Goal: Task Accomplishment & Management: Manage account settings

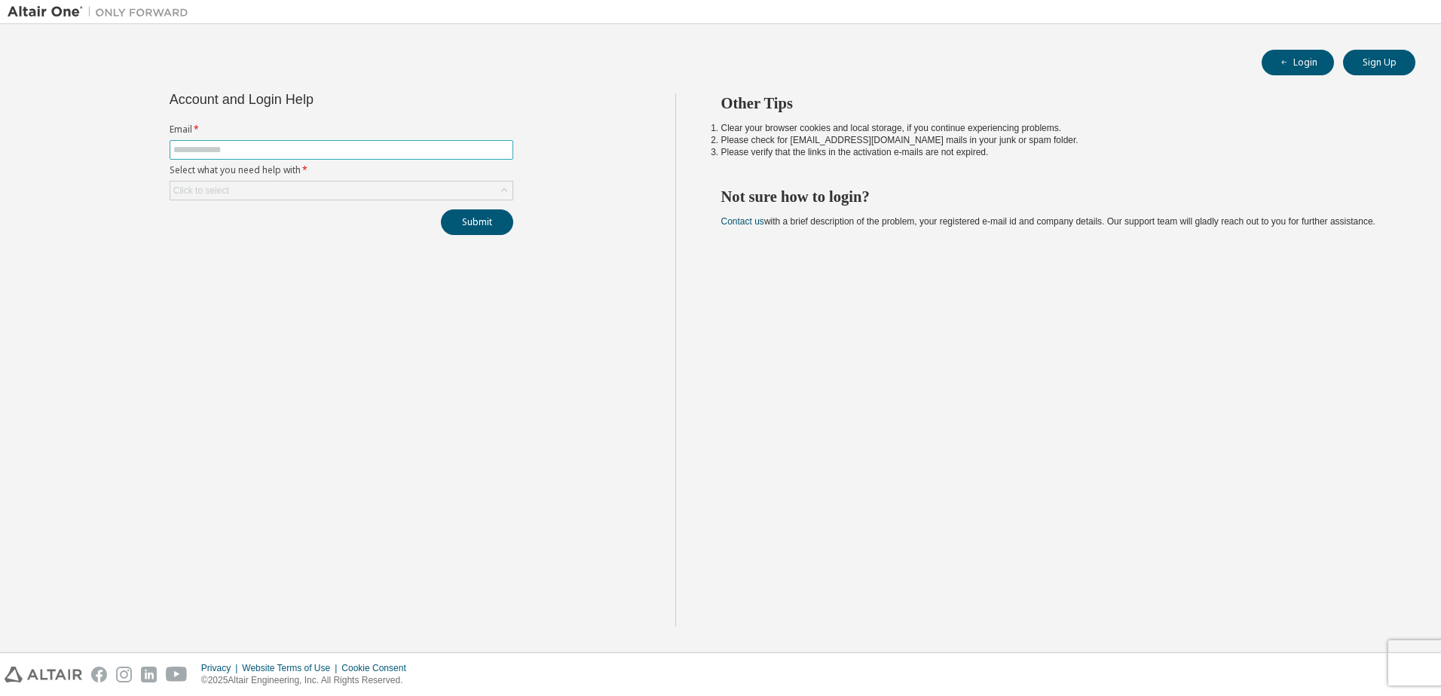
click at [285, 149] on input "text" at bounding box center [341, 150] width 336 height 12
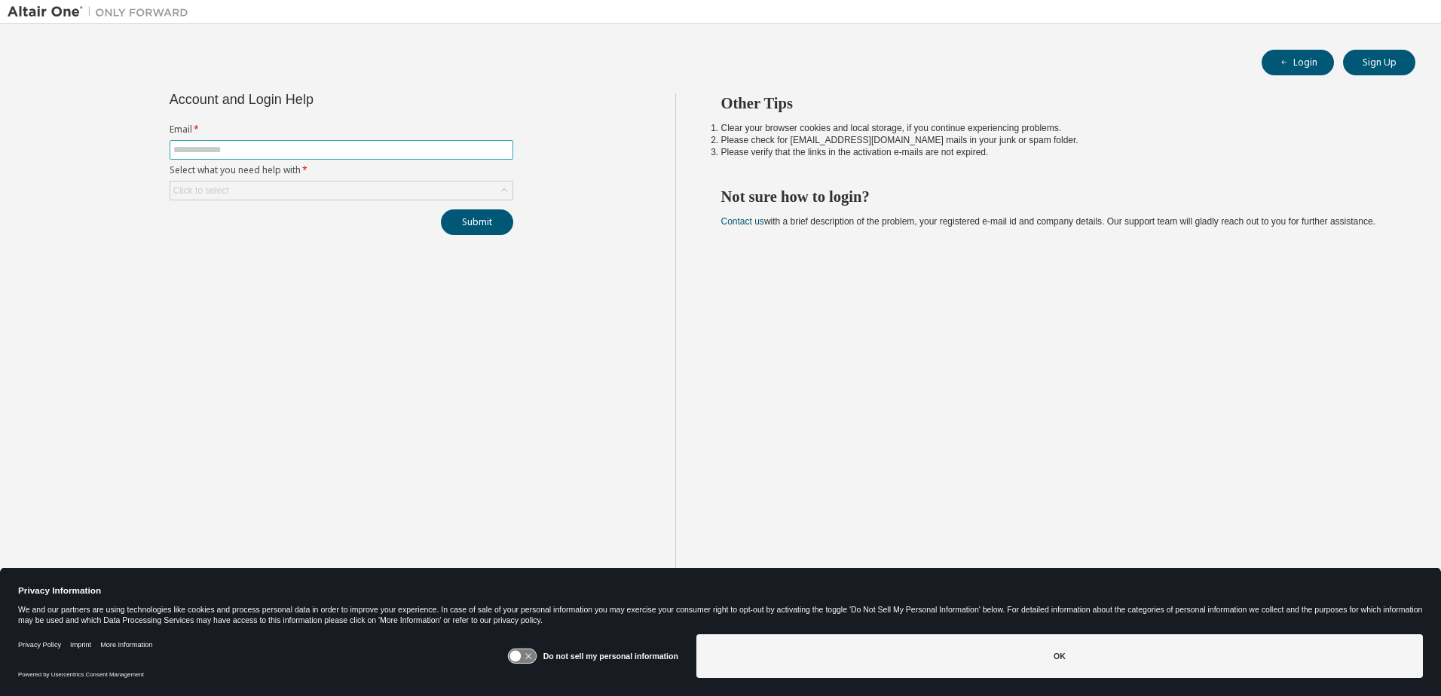
click at [283, 152] on input "text" at bounding box center [341, 150] width 336 height 12
type input "**********"
click at [280, 192] on div "Click to select" at bounding box center [341, 191] width 342 height 18
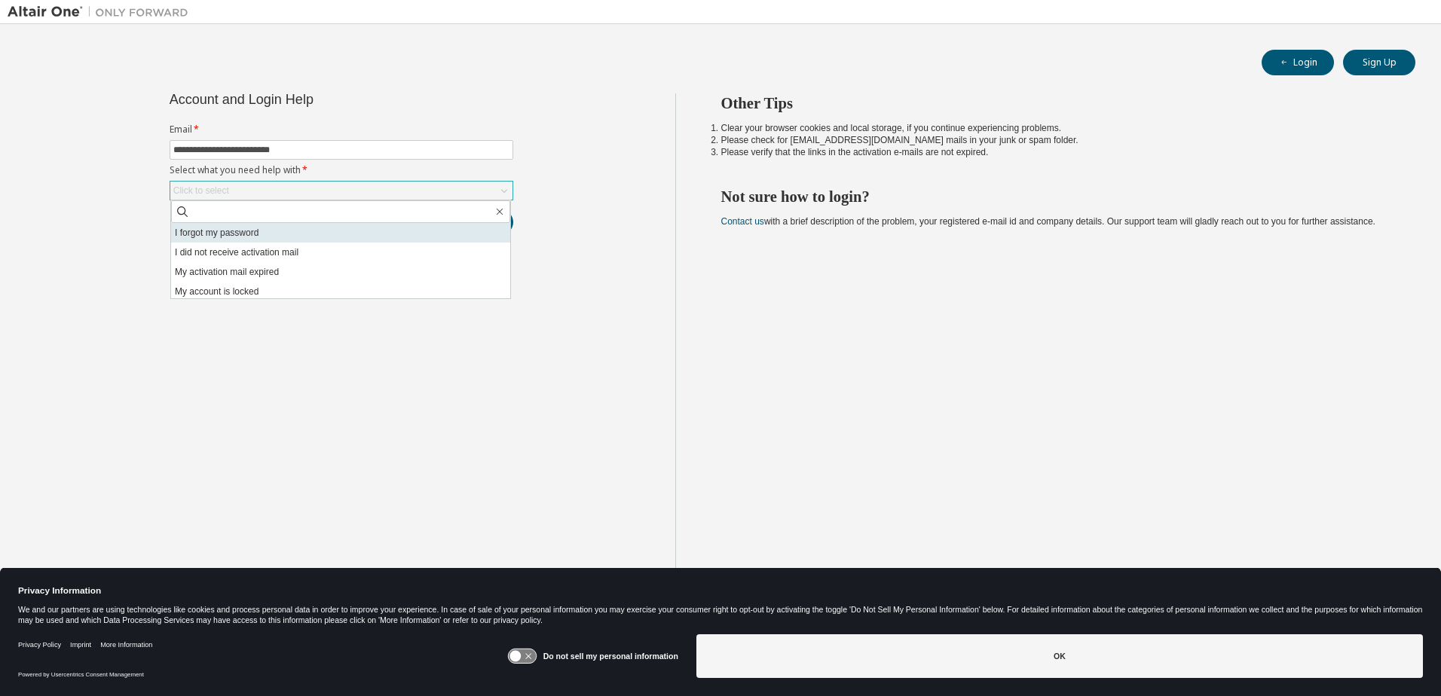
click at [229, 234] on li "I forgot my password" at bounding box center [340, 233] width 339 height 20
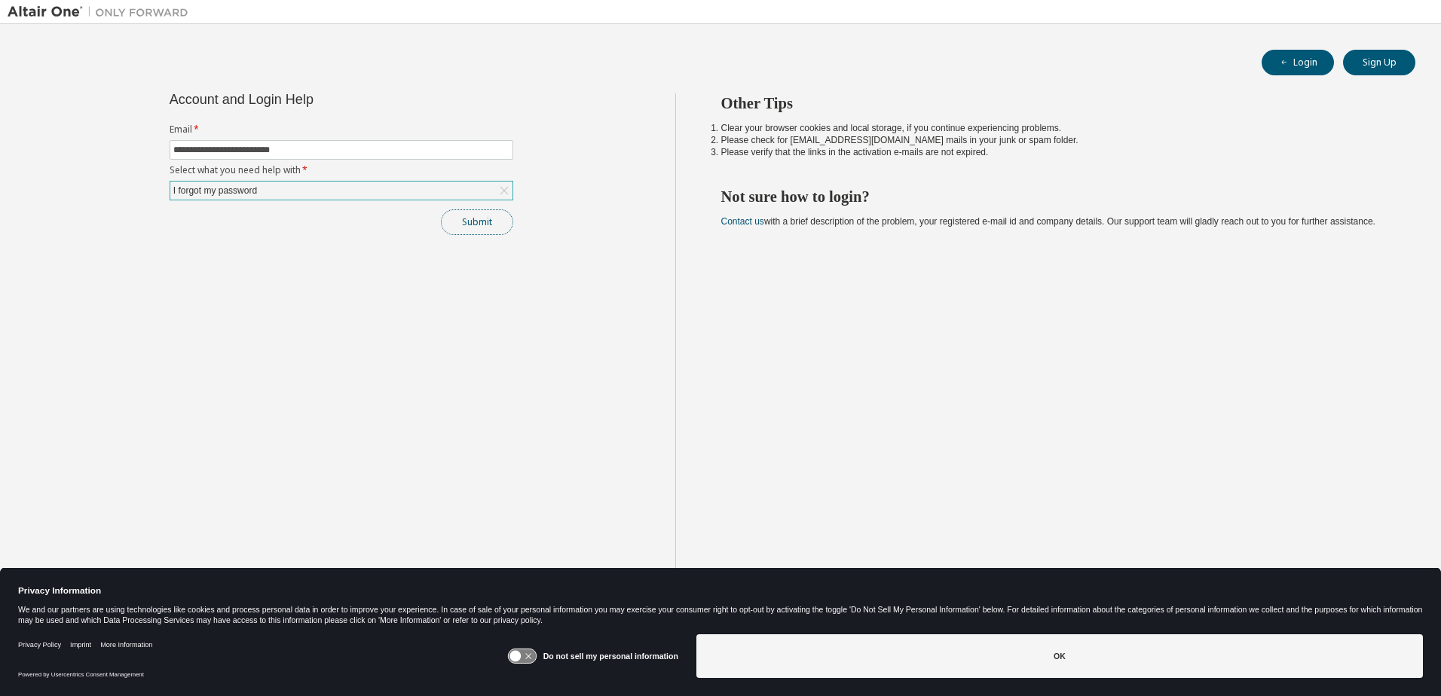
click at [470, 222] on button "Submit" at bounding box center [477, 223] width 72 height 26
click at [478, 224] on button "Submit" at bounding box center [477, 223] width 72 height 26
